Goal: Task Accomplishment & Management: Manage account settings

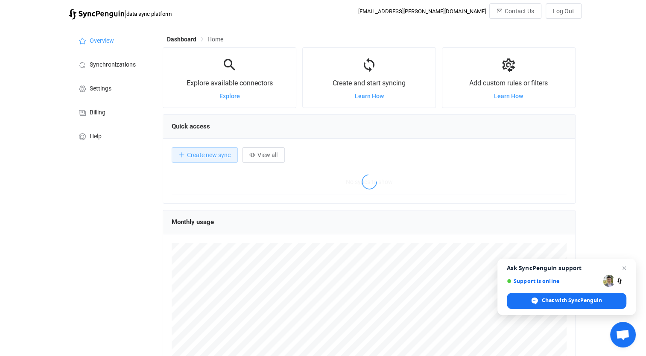
scroll to position [165, 412]
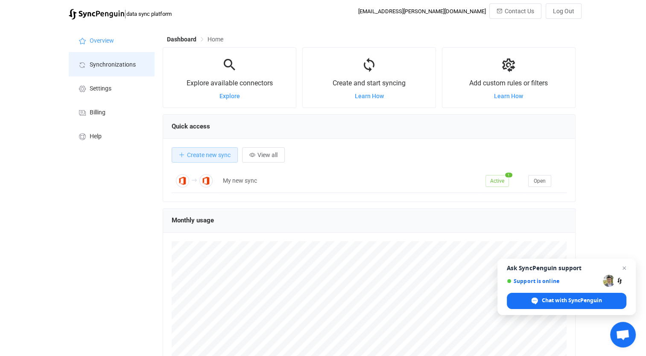
click at [113, 59] on li "Synchronizations" at bounding box center [111, 64] width 85 height 24
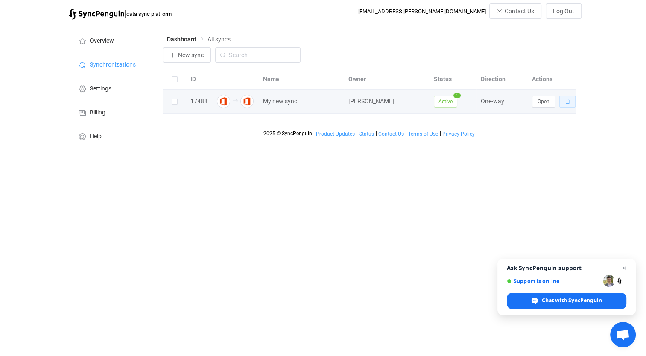
click at [568, 103] on icon "button" at bounding box center [567, 101] width 5 height 5
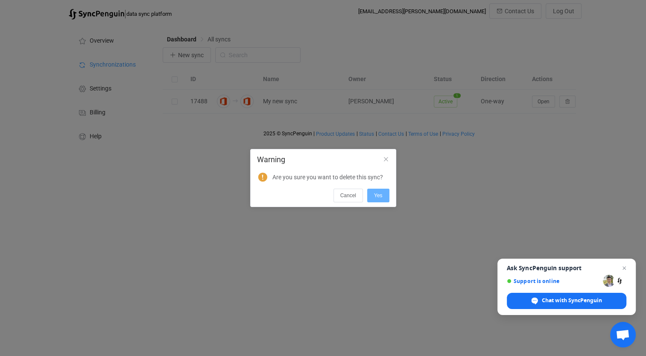
click at [384, 192] on button "Yes" at bounding box center [378, 196] width 22 height 14
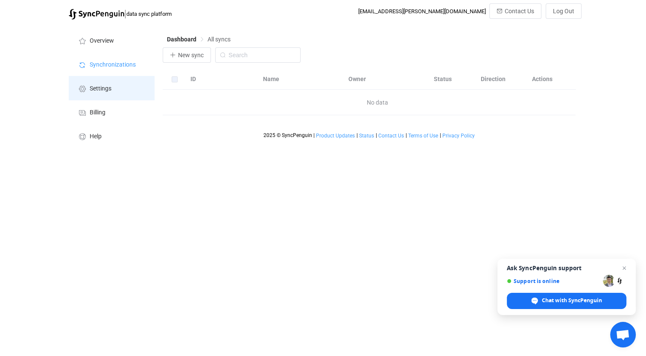
click at [109, 92] on span "Settings" at bounding box center [101, 88] width 22 height 7
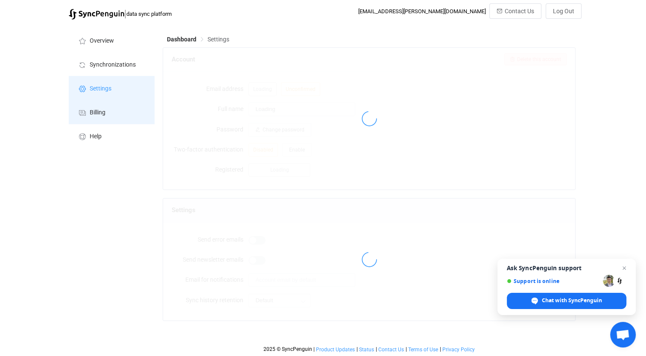
type input "[PERSON_NAME]"
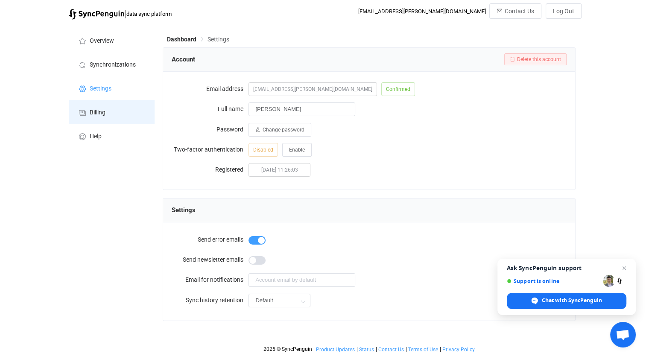
click at [105, 109] on span "Billing" at bounding box center [98, 112] width 16 height 7
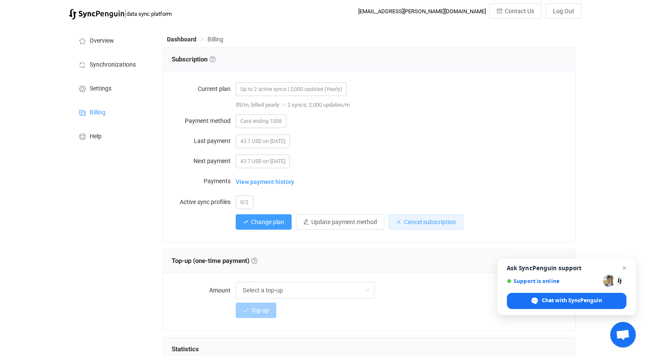
click at [415, 224] on span "Cancel subscription" at bounding box center [430, 222] width 52 height 7
click at [473, 261] on button "Confirm" at bounding box center [475, 266] width 29 height 12
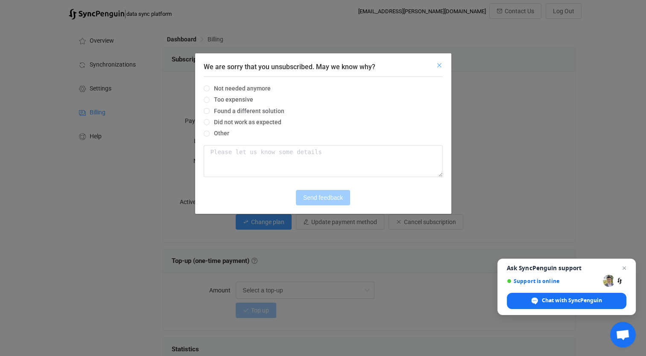
click at [439, 65] on icon "Close" at bounding box center [439, 65] width 7 height 7
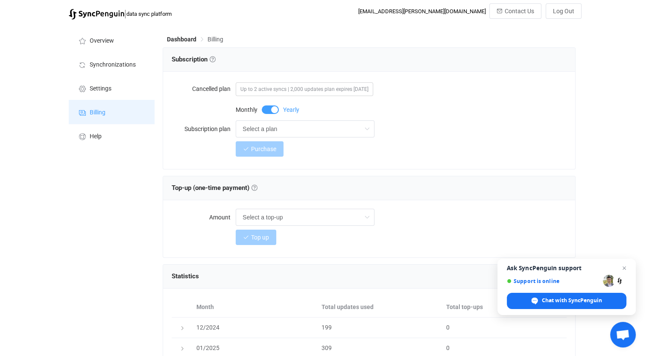
click at [97, 109] on span "Billing" at bounding box center [98, 112] width 16 height 7
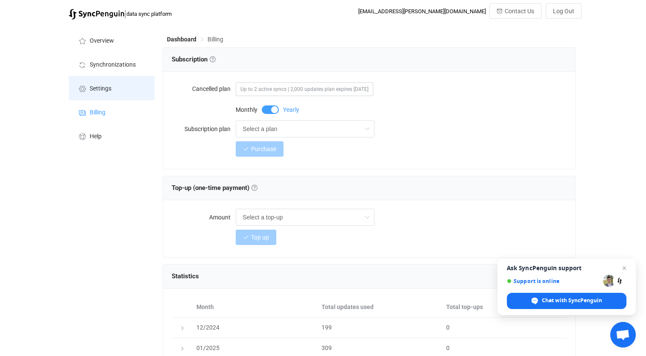
click at [109, 89] on span "Settings" at bounding box center [101, 88] width 22 height 7
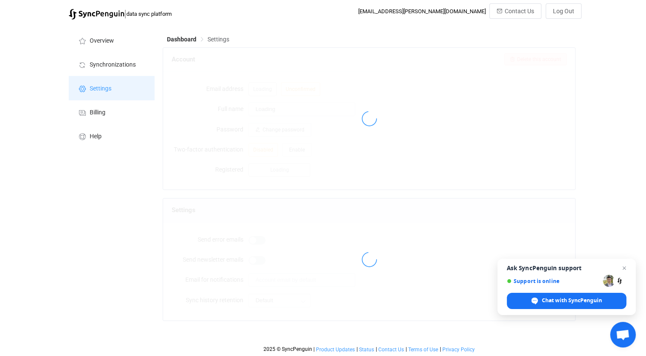
type input "[PERSON_NAME]"
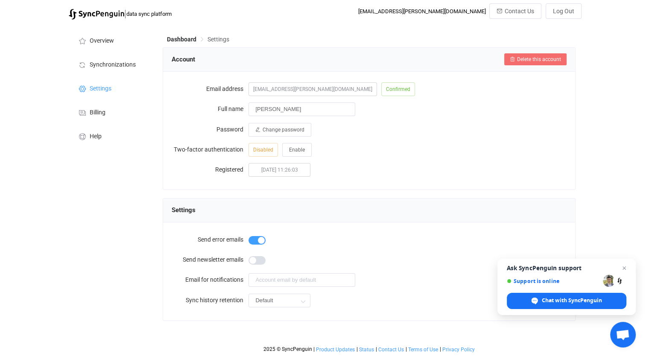
click at [536, 58] on span "Delete this account" at bounding box center [539, 59] width 44 height 6
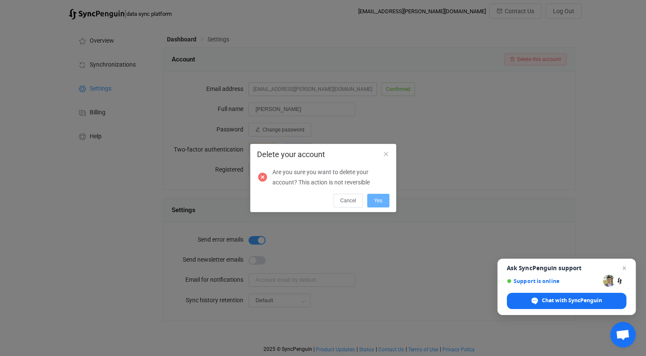
click at [376, 198] on span "Yes" at bounding box center [378, 201] width 9 height 6
